Goal: Transaction & Acquisition: Purchase product/service

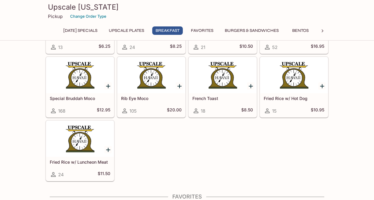
scroll to position [561, 0]
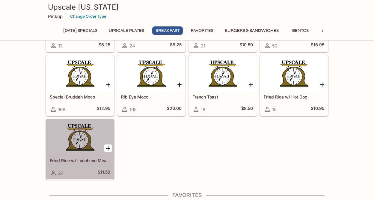
click at [74, 148] on div at bounding box center [80, 137] width 68 height 36
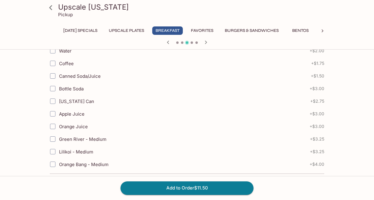
scroll to position [195, 0]
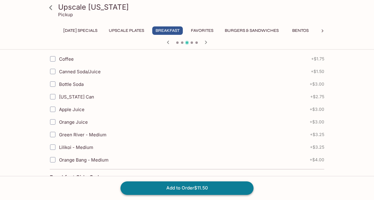
click at [181, 193] on button "Add to Order $11.50" at bounding box center [187, 187] width 133 height 13
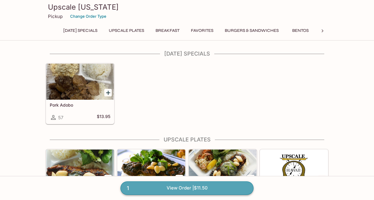
click at [226, 190] on link "1 View Order | $11.50" at bounding box center [187, 187] width 133 height 13
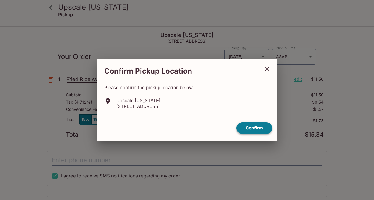
click at [251, 123] on button "Confirm" at bounding box center [255, 128] width 36 height 12
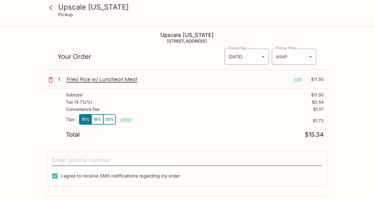
click at [125, 120] on p "other" at bounding box center [126, 119] width 11 height 6
type input "0.00"
click at [213, 115] on div "Tips 15% 18% 20% other $0.00" at bounding box center [195, 123] width 258 height 18
